Goal: Information Seeking & Learning: Learn about a topic

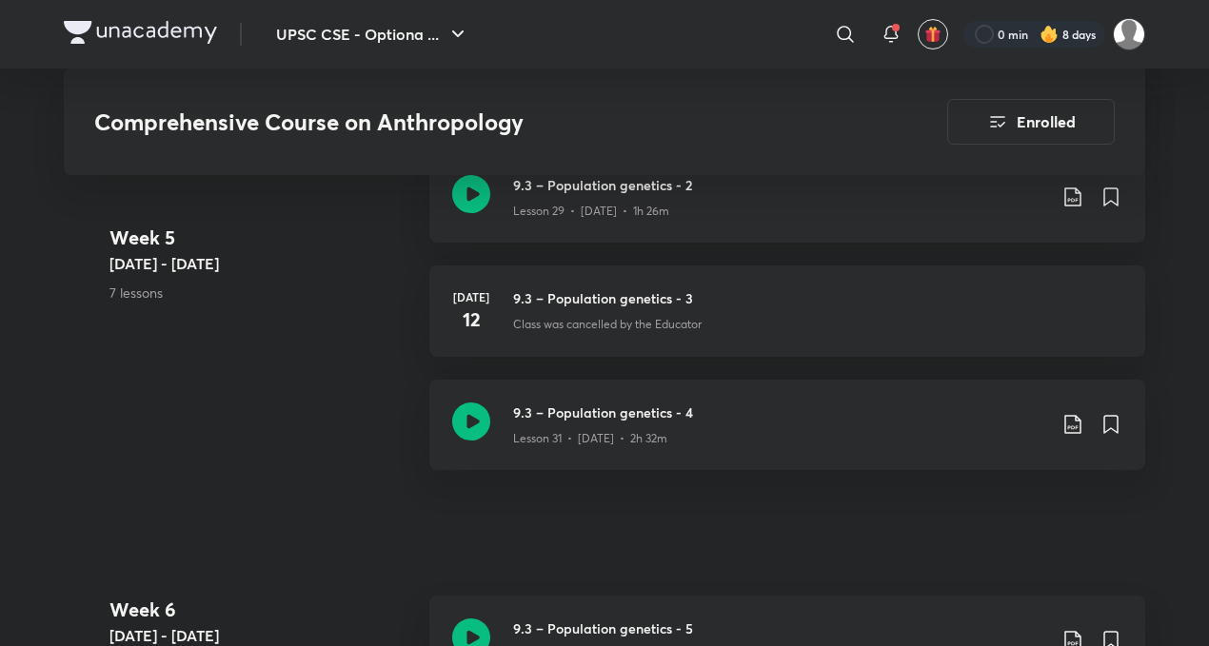
scroll to position [4580, 0]
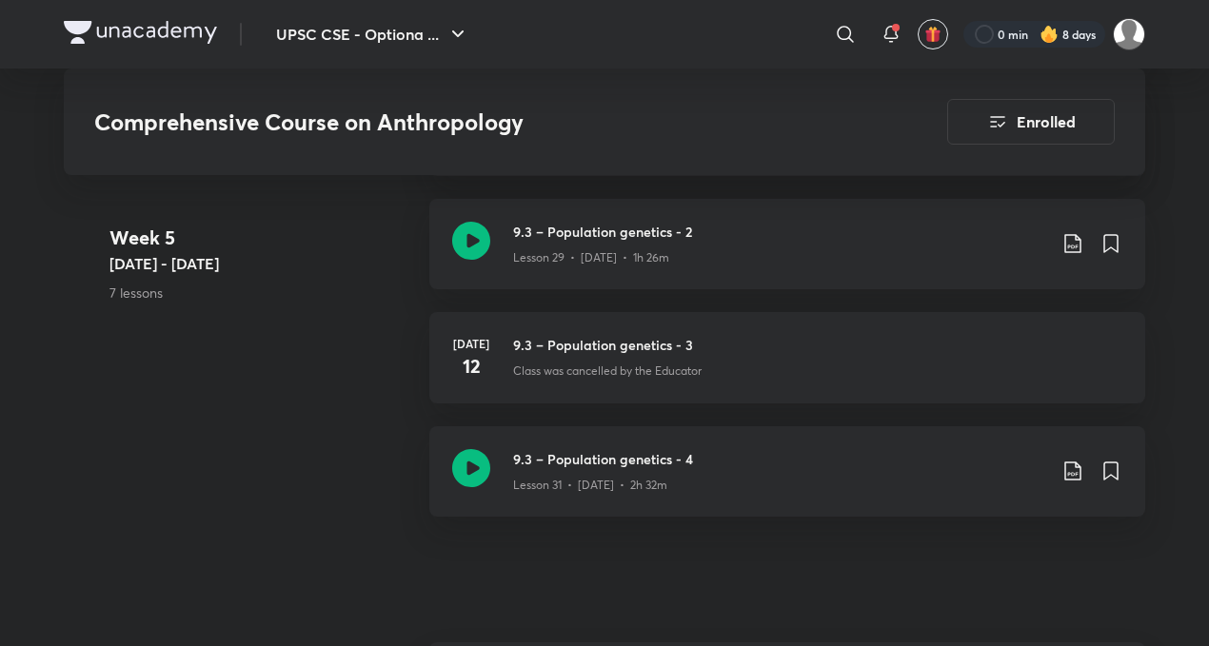
click at [124, 30] on img at bounding box center [140, 32] width 153 height 23
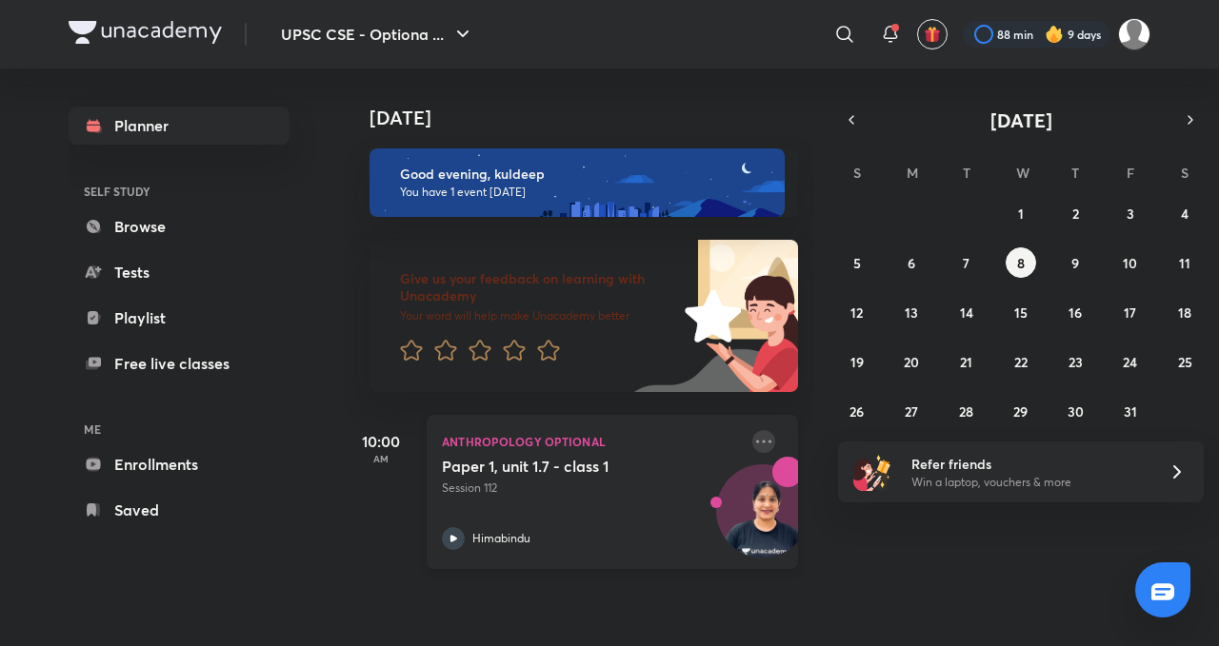
click at [756, 442] on icon at bounding box center [763, 441] width 15 height 3
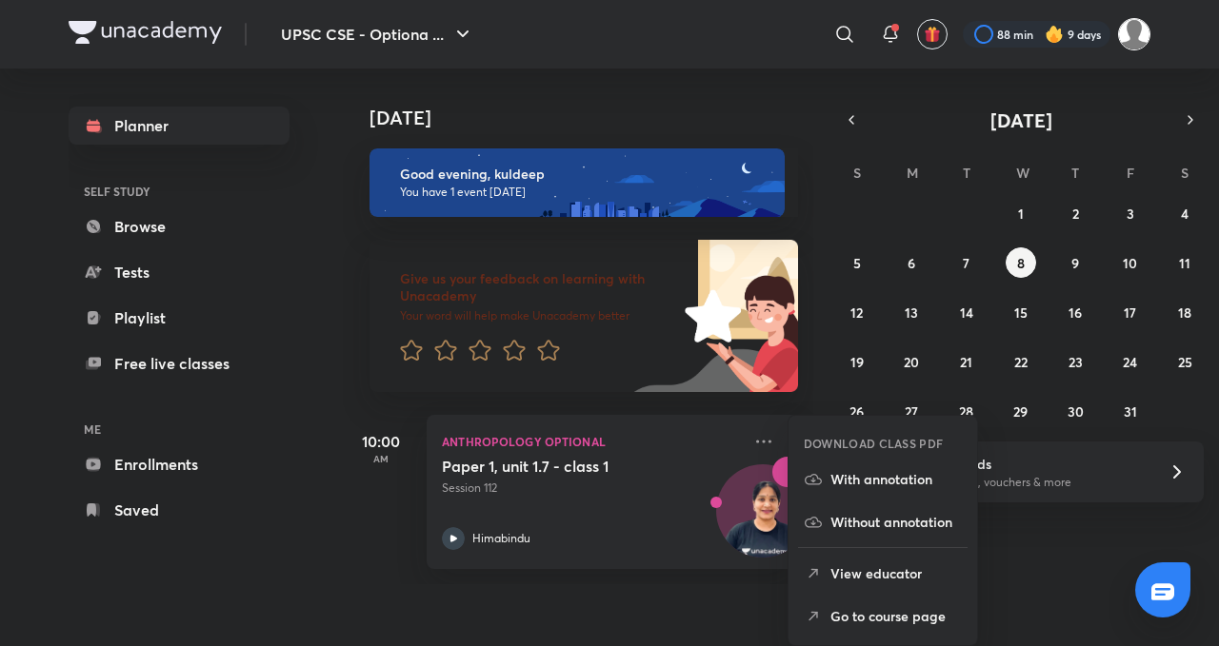
click at [1141, 40] on img at bounding box center [1134, 34] width 32 height 32
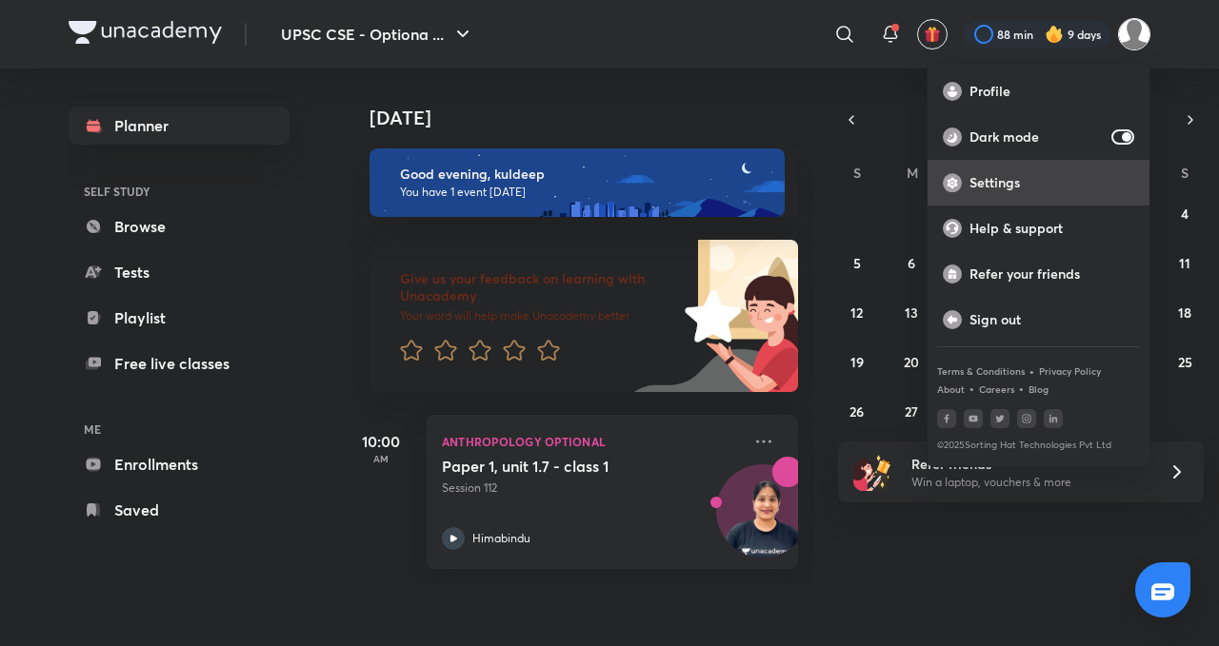
click at [1017, 189] on p "Settings" at bounding box center [1051, 182] width 165 height 17
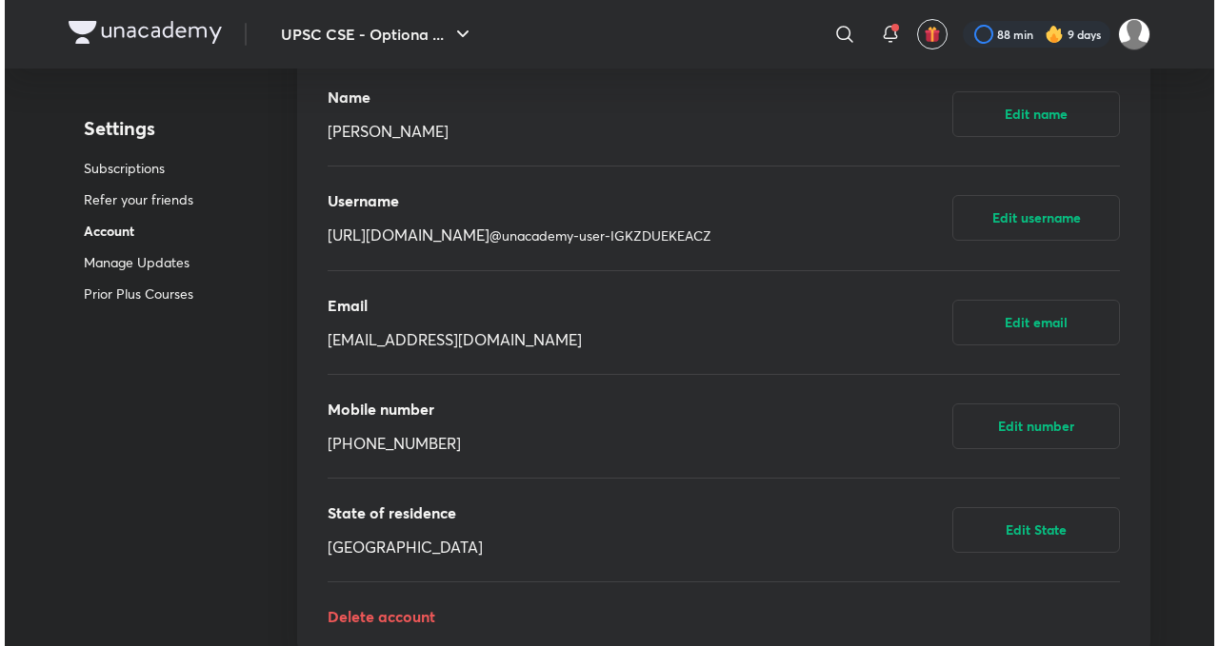
scroll to position [743, 0]
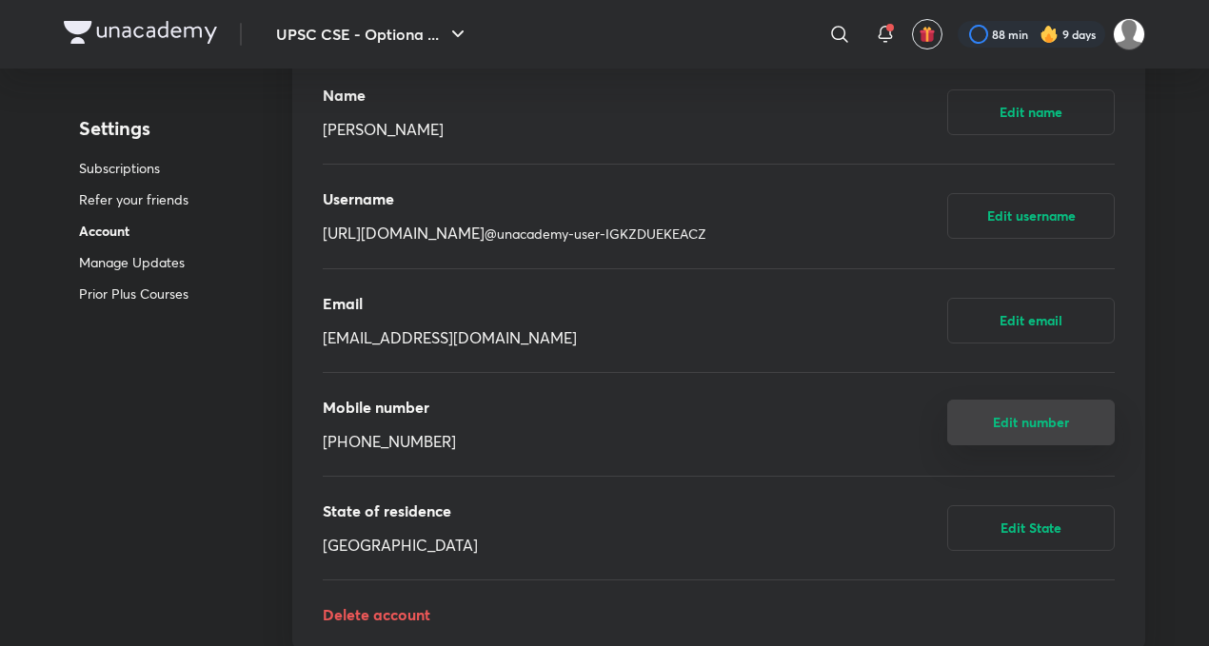
click at [1026, 436] on button "Edit number" at bounding box center [1031, 423] width 168 height 46
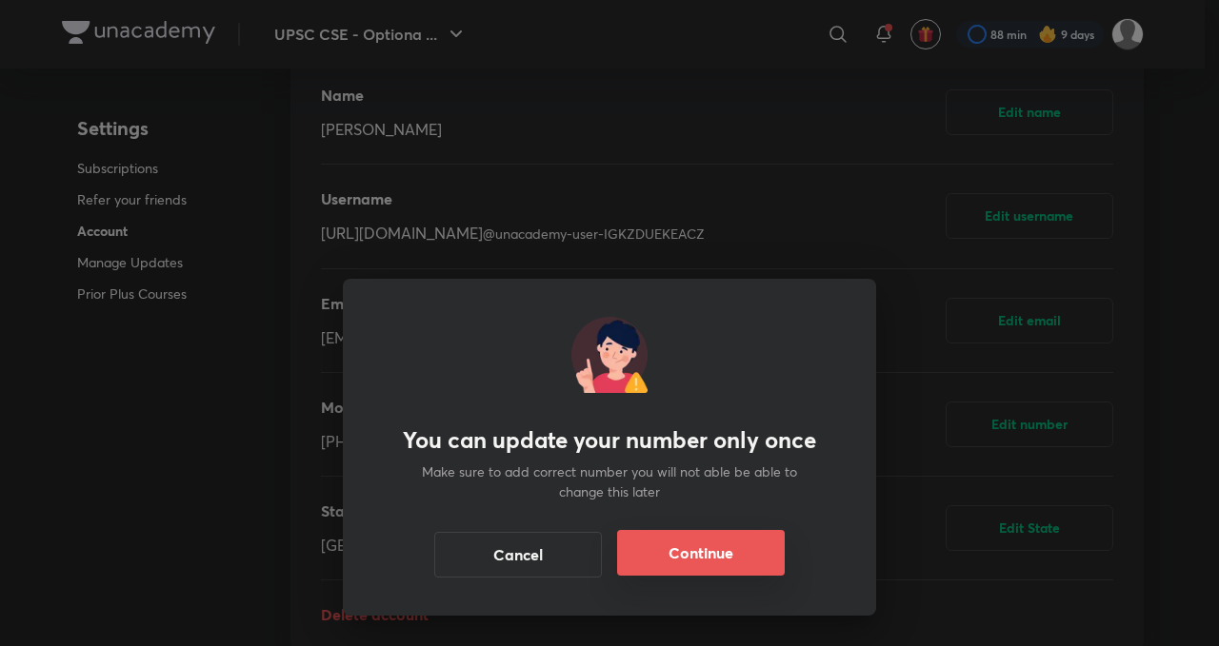
click at [712, 564] on button "Continue" at bounding box center [701, 553] width 168 height 46
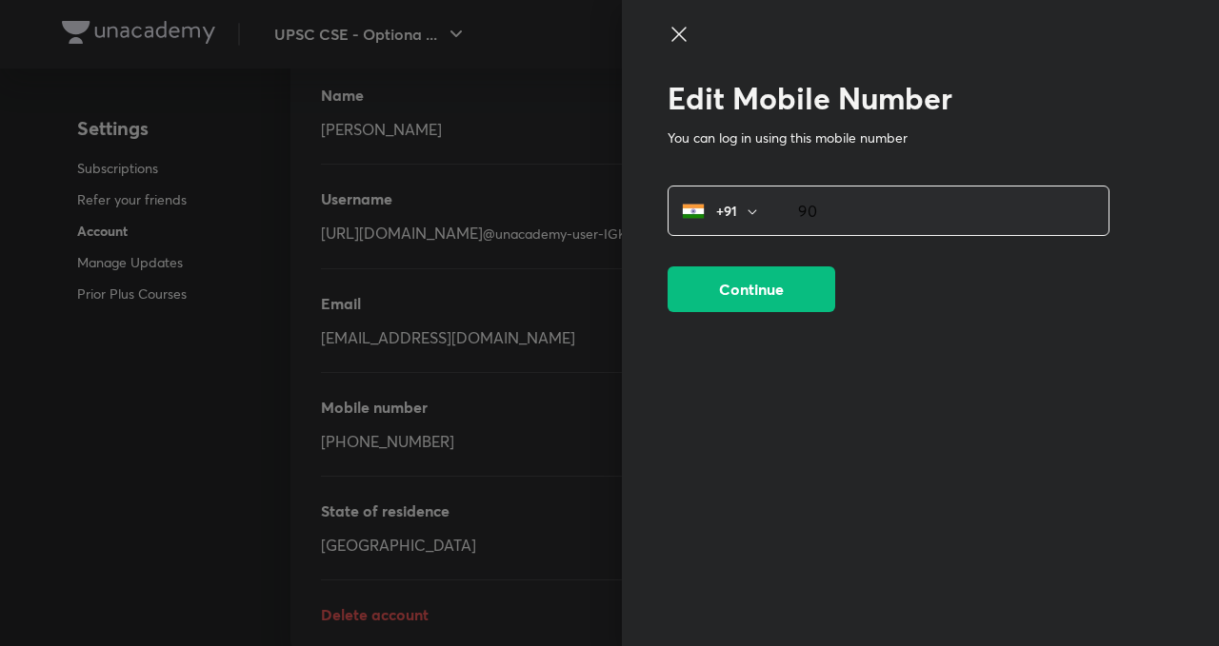
type input "9"
type input "8320535044"
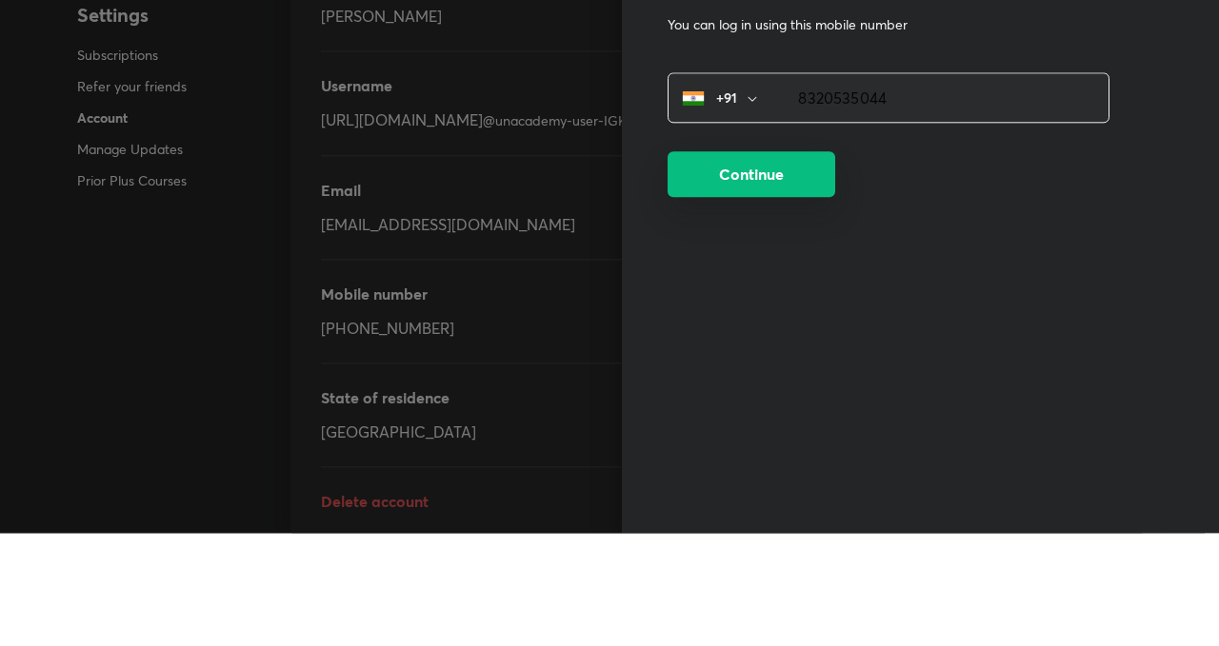
click at [809, 287] on button "Continue" at bounding box center [751, 288] width 168 height 46
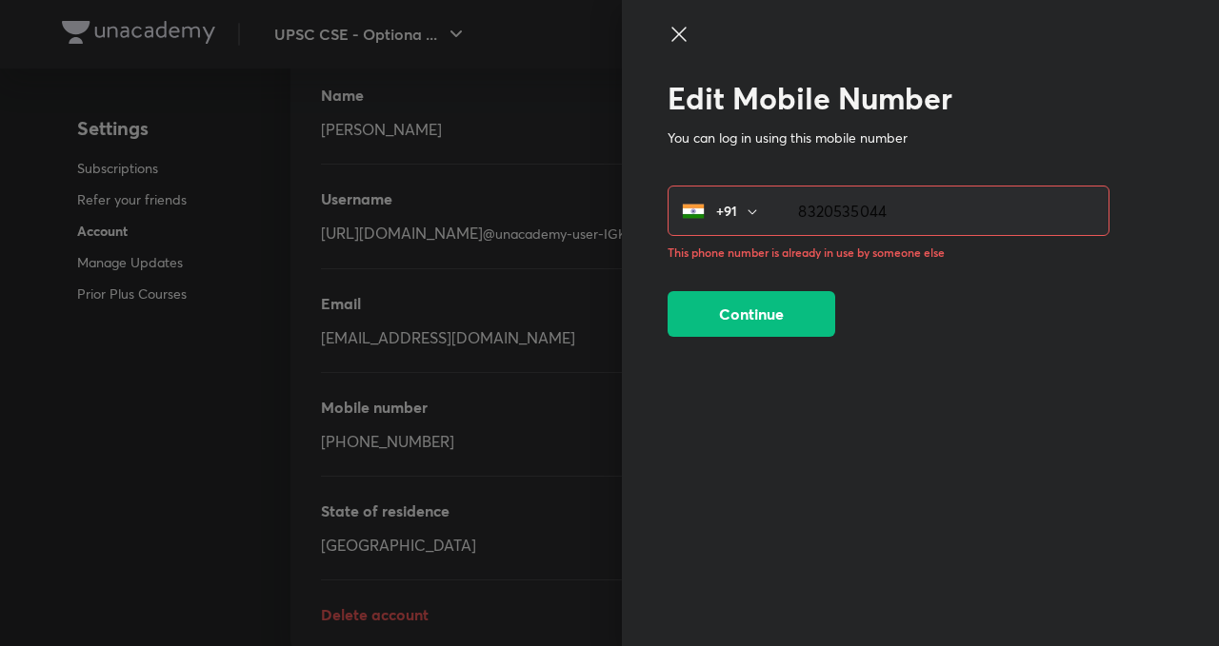
click at [670, 34] on icon at bounding box center [678, 34] width 23 height 23
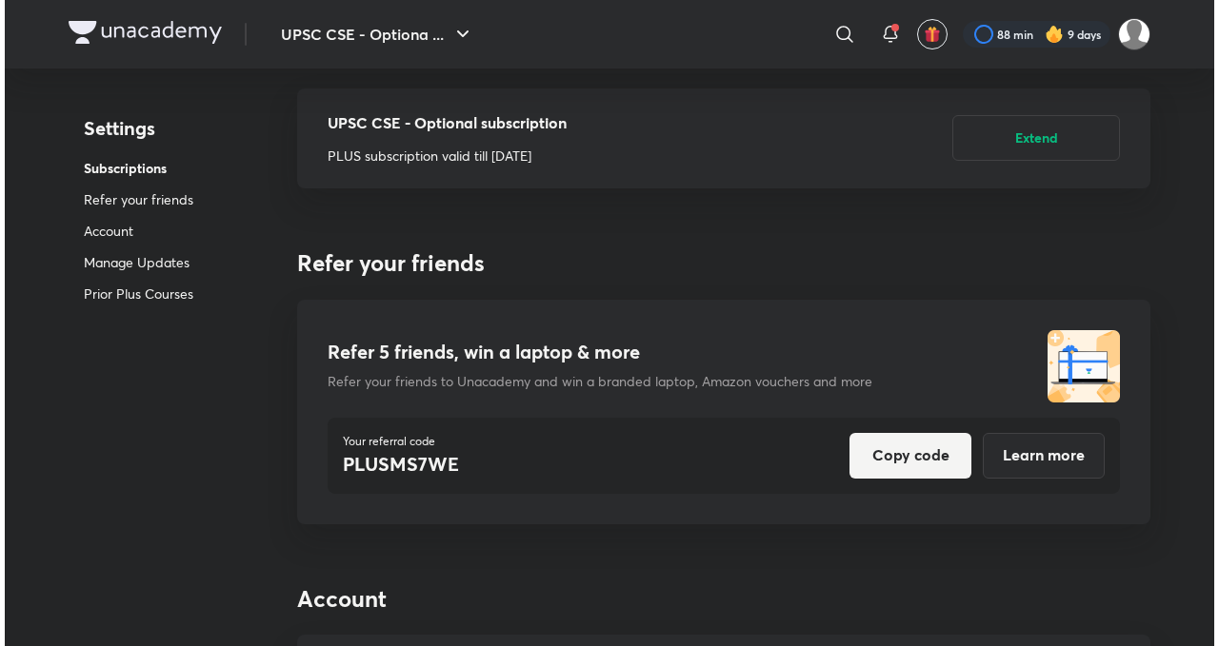
scroll to position [0, 0]
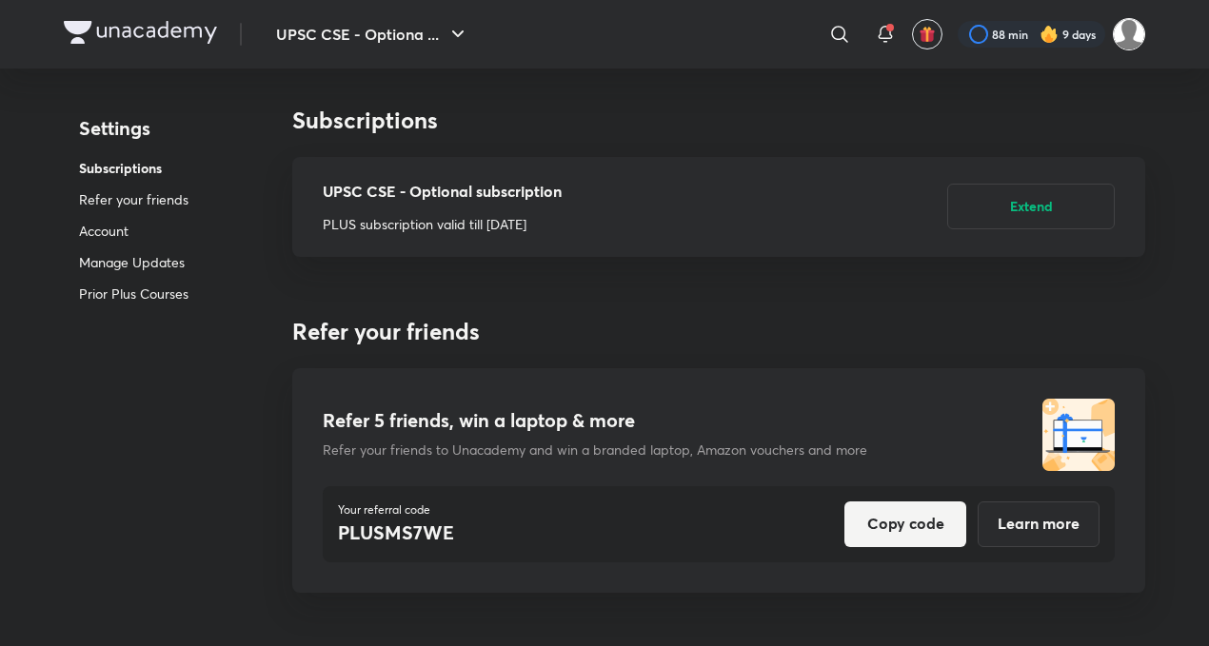
click at [1133, 23] on img at bounding box center [1129, 34] width 32 height 32
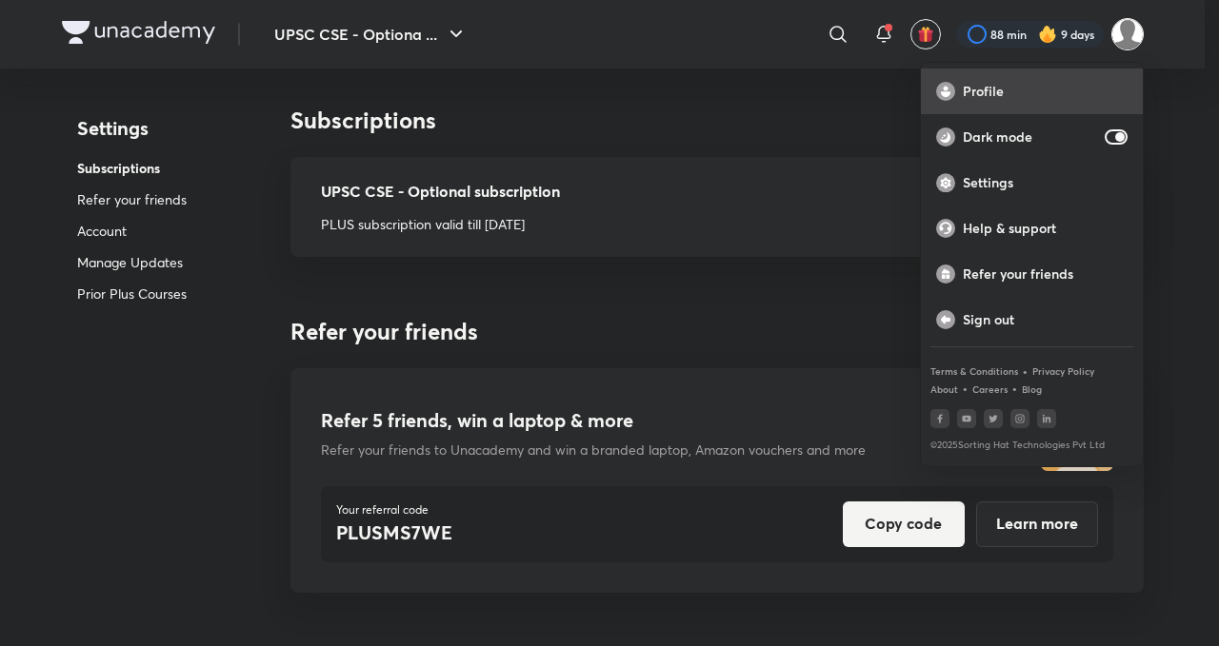
click at [1021, 102] on div "Profile" at bounding box center [1032, 92] width 222 height 46
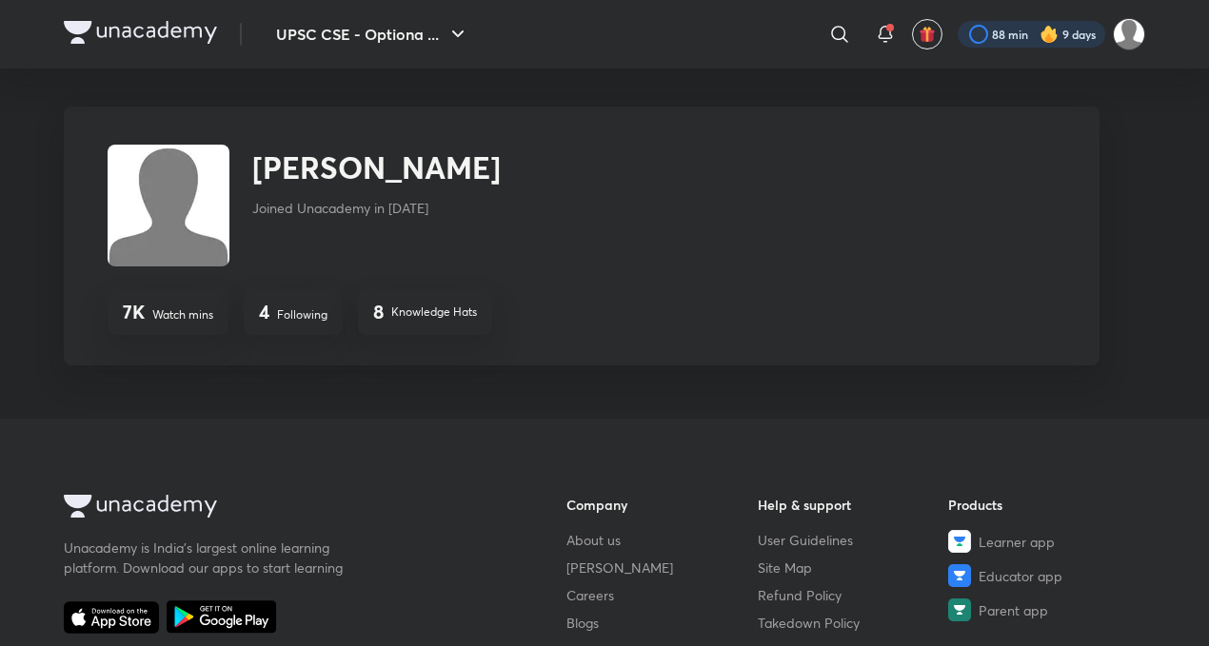
click at [1026, 41] on div at bounding box center [1032, 34] width 148 height 27
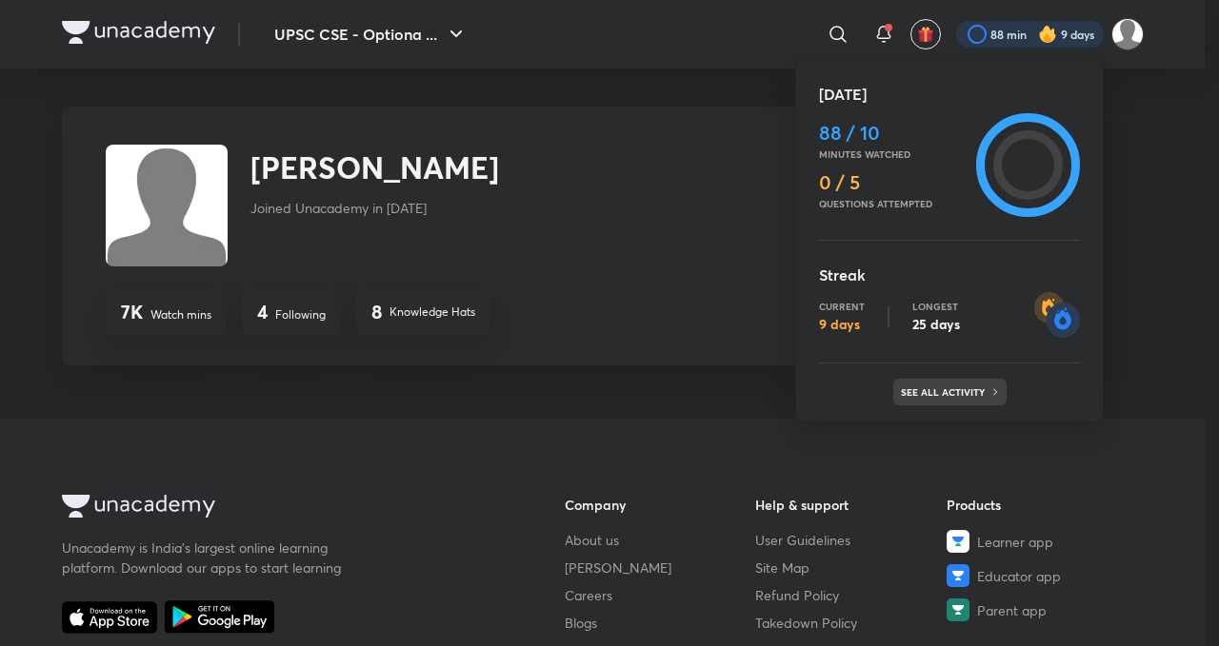
click at [943, 387] on p "See all activity" at bounding box center [945, 392] width 89 height 11
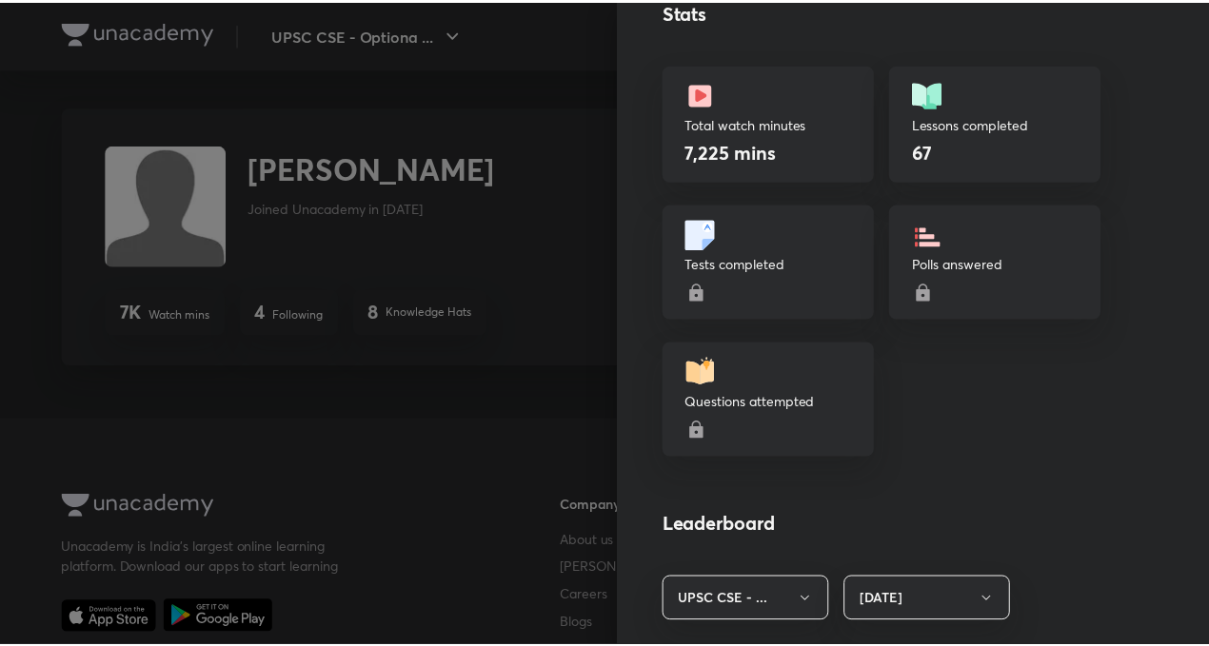
scroll to position [493, 0]
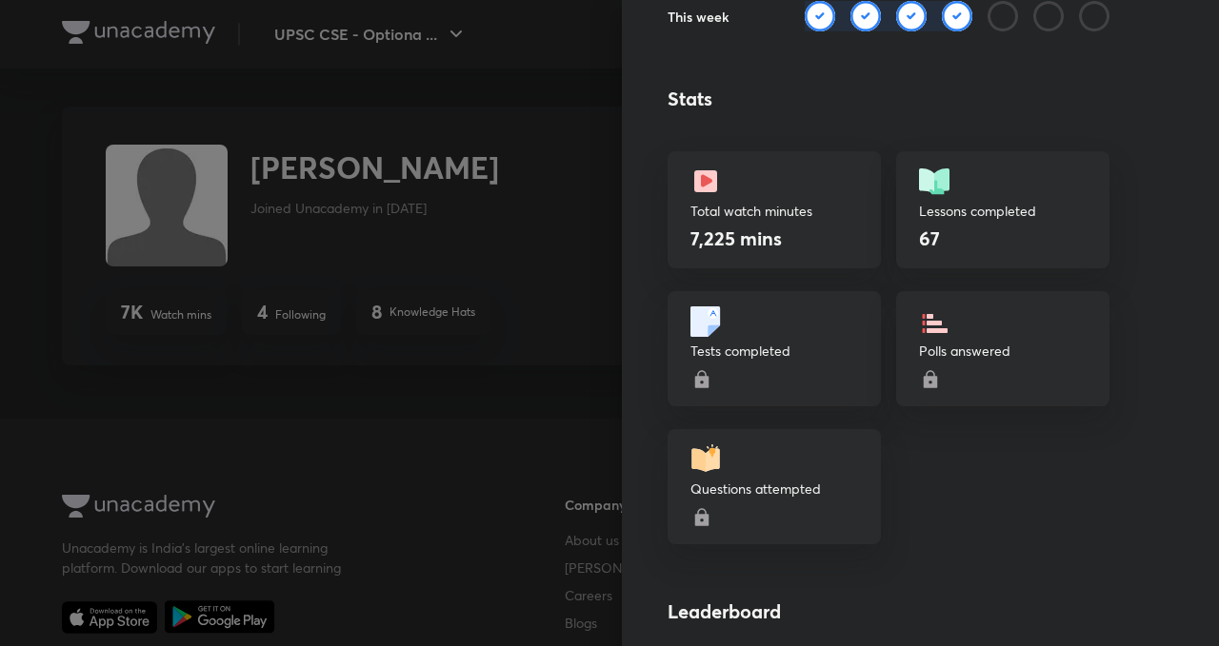
click at [229, 112] on div at bounding box center [609, 323] width 1219 height 646
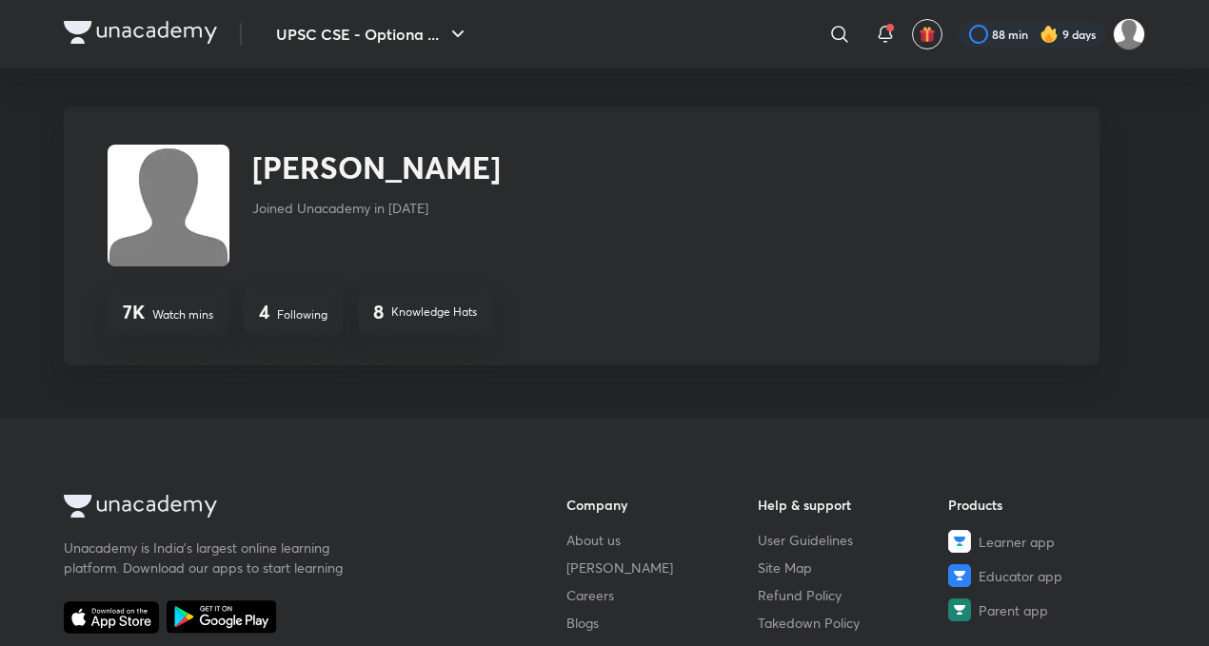
click at [177, 32] on img at bounding box center [140, 32] width 153 height 23
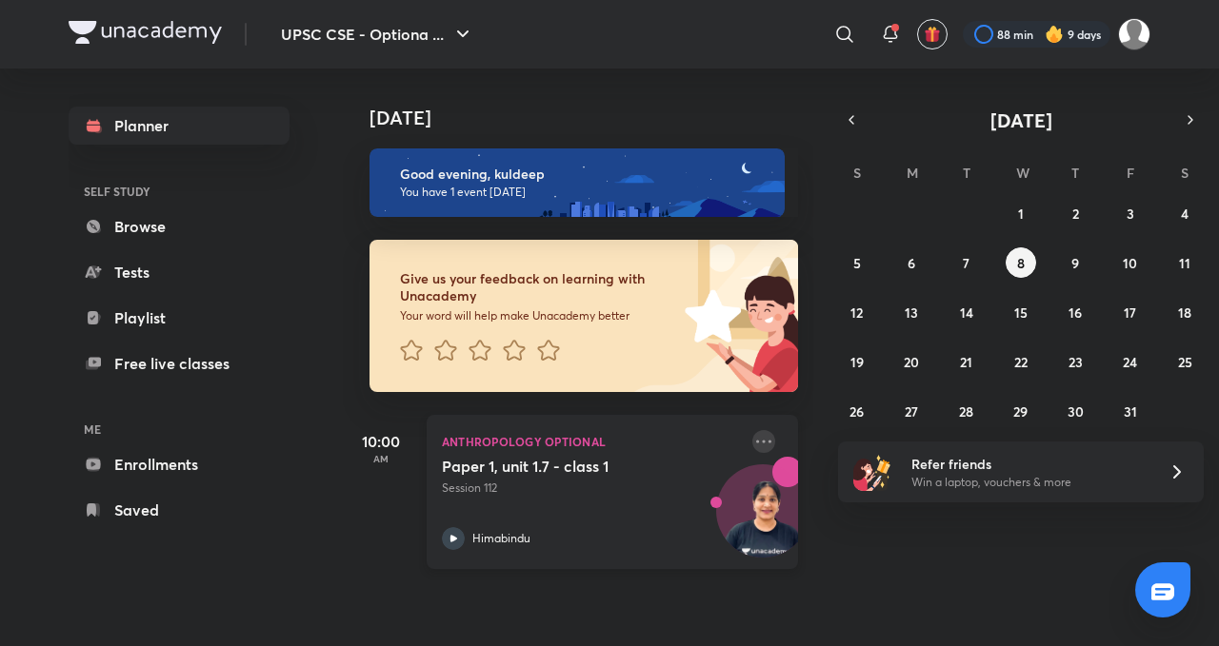
click at [756, 442] on icon at bounding box center [763, 441] width 15 height 3
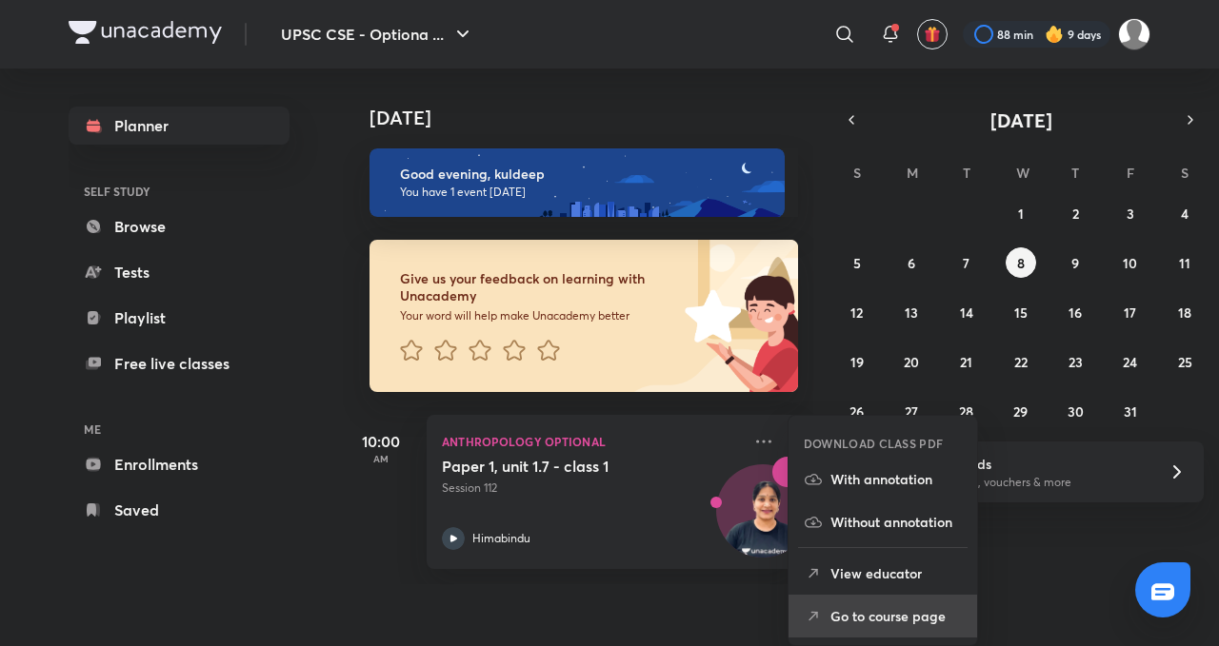
click at [904, 623] on p "Go to course page" at bounding box center [895, 616] width 131 height 20
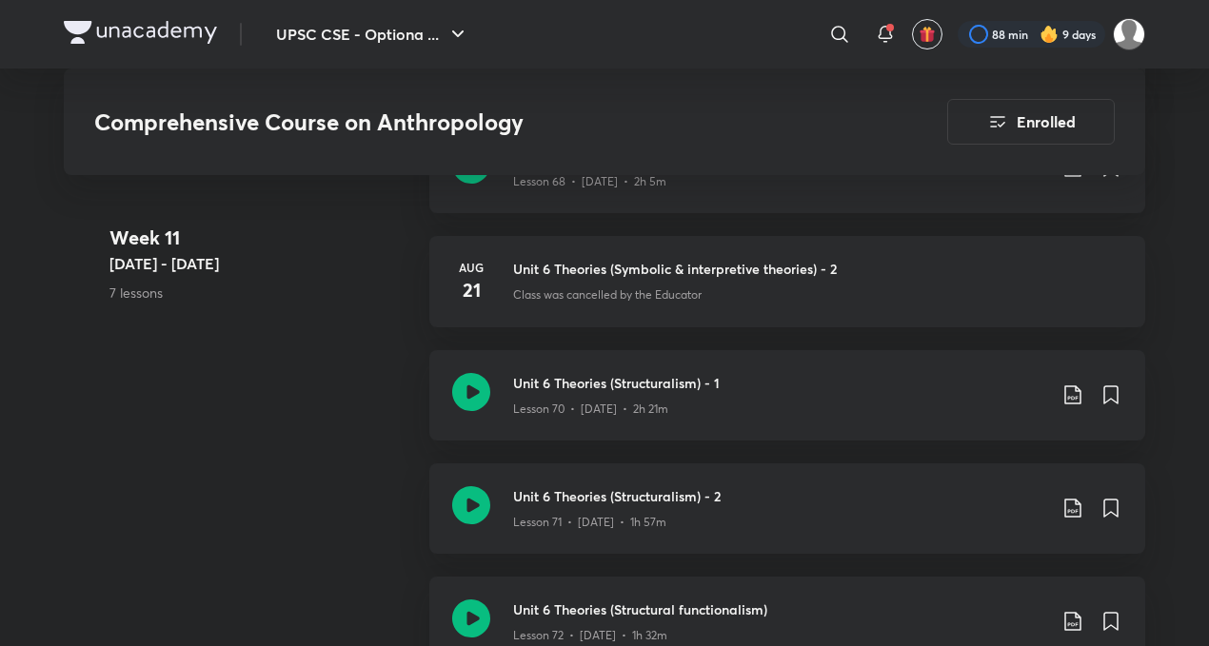
scroll to position [9697, 0]
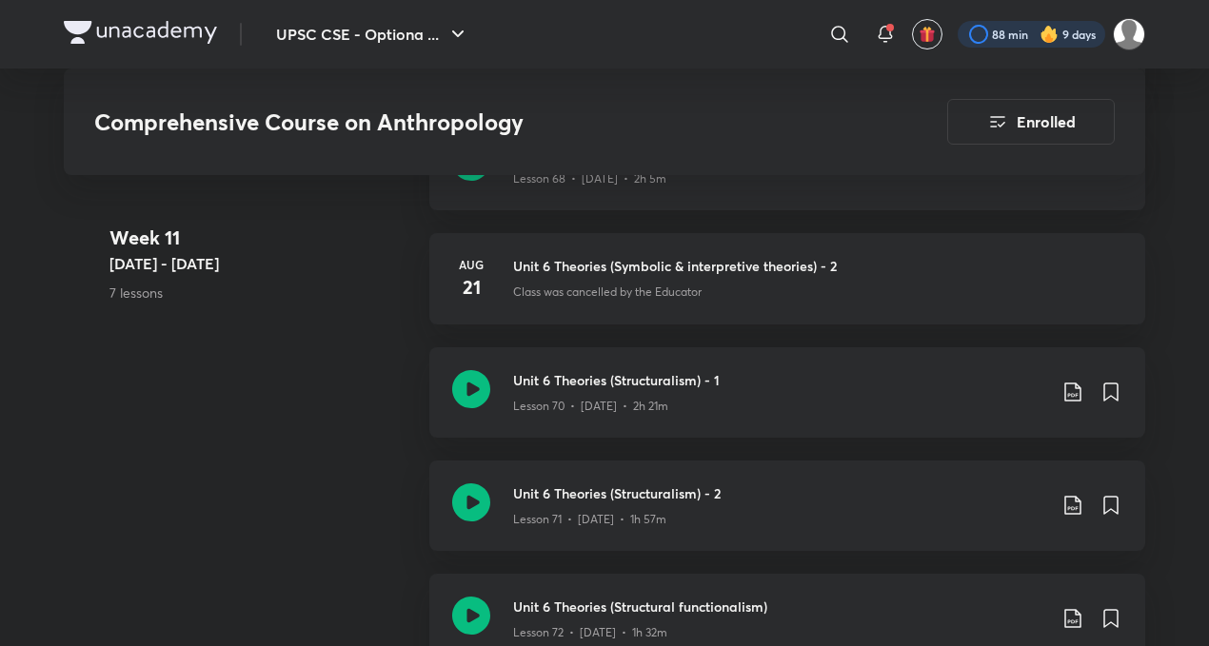
click at [1068, 46] on div at bounding box center [1032, 34] width 148 height 27
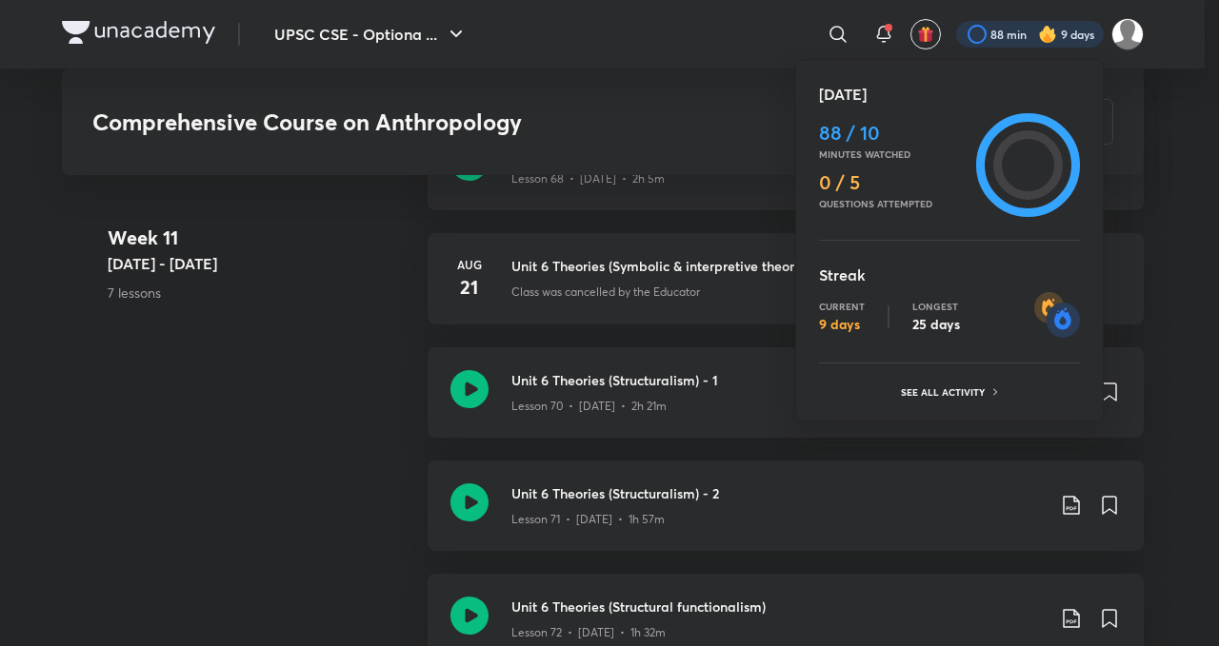
click at [880, 35] on div at bounding box center [609, 323] width 1219 height 646
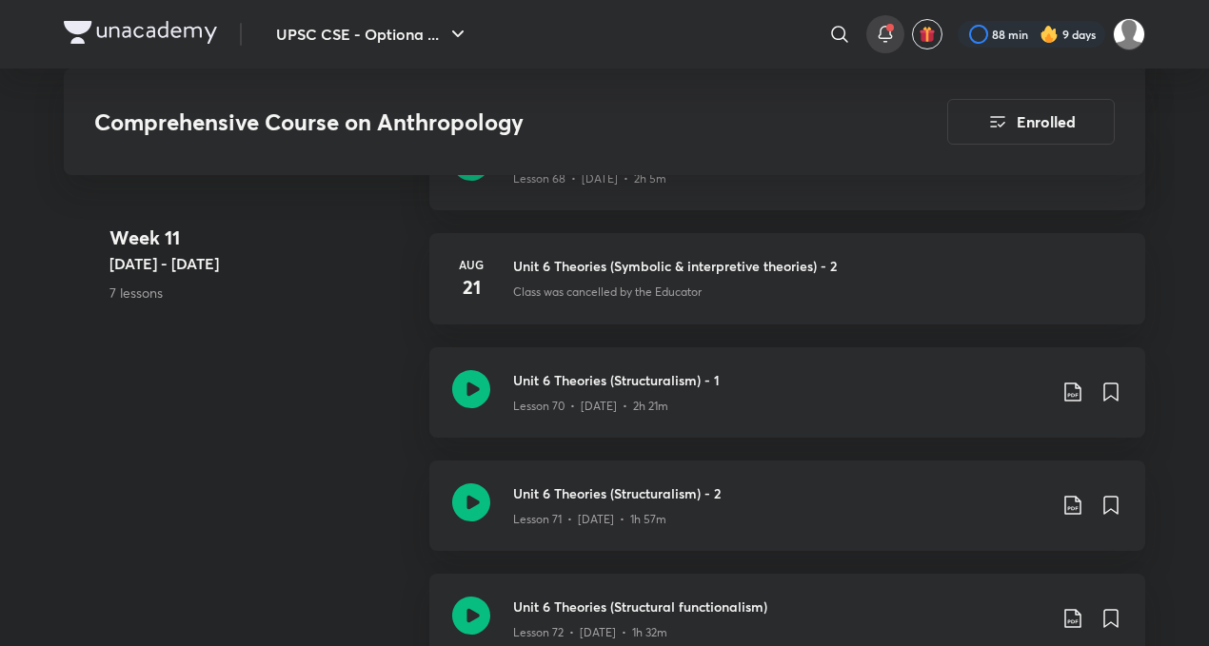
click at [891, 31] on icon at bounding box center [885, 34] width 23 height 23
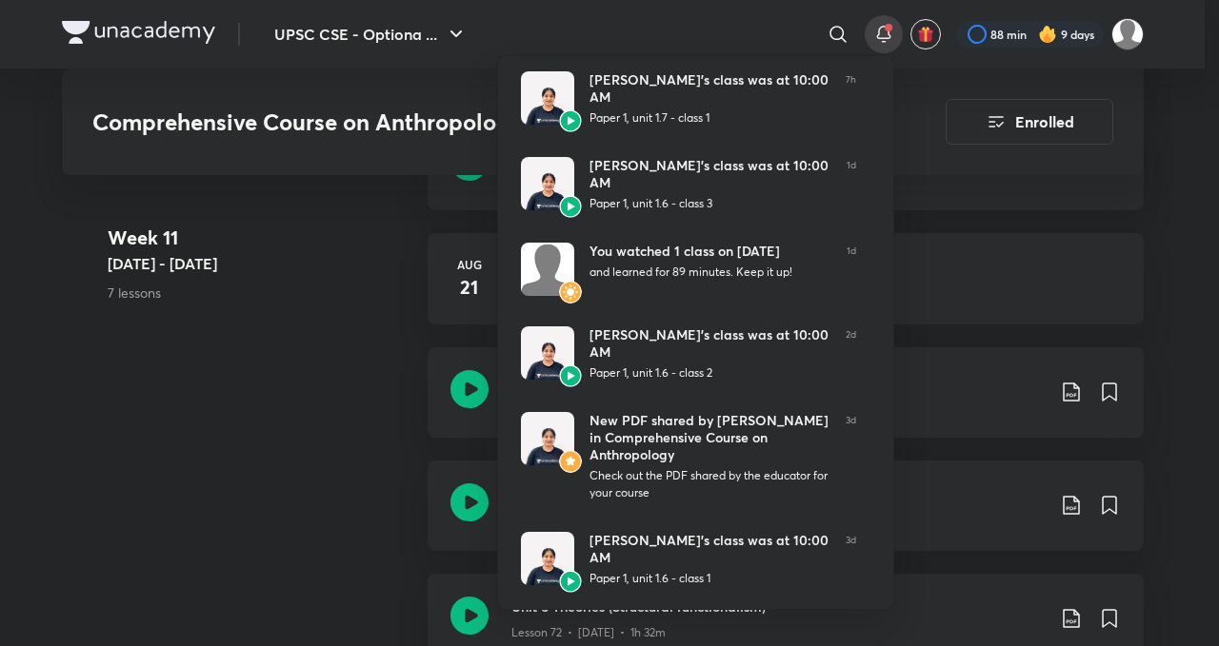
click at [1193, 175] on div at bounding box center [609, 323] width 1219 height 646
